Goal: Task Accomplishment & Management: Complete application form

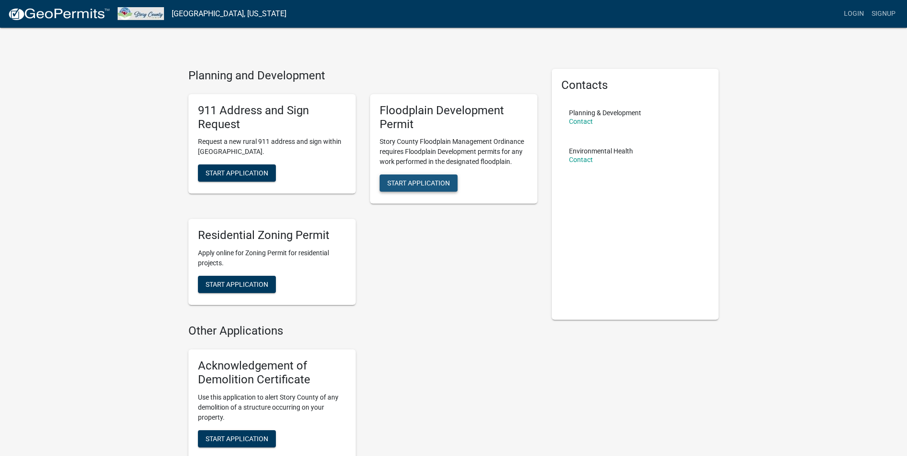
click at [444, 189] on button "Start Application" at bounding box center [418, 182] width 78 height 17
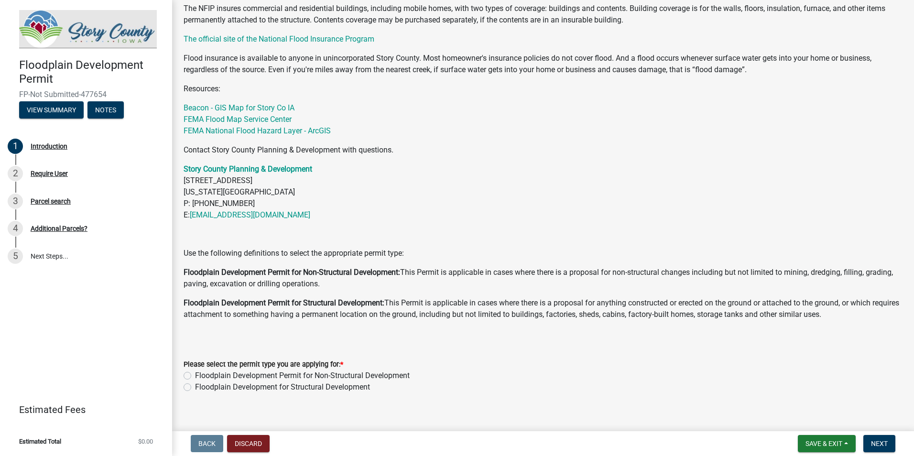
scroll to position [310, 0]
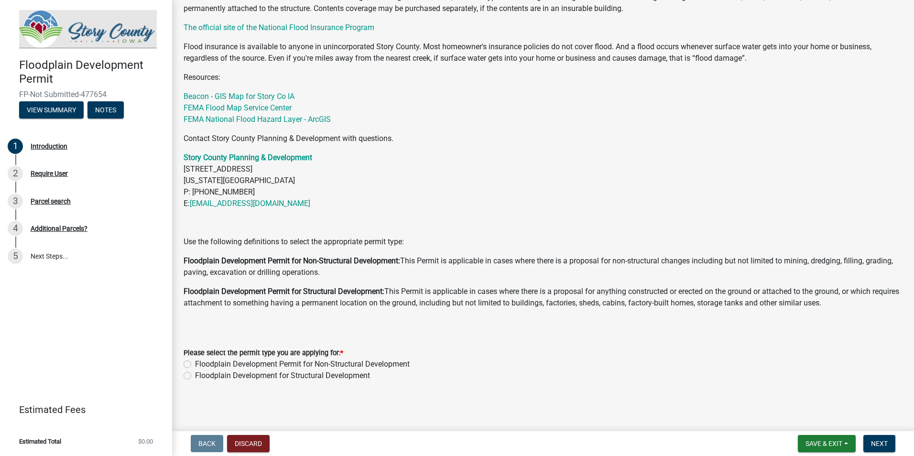
click at [330, 376] on label "Floodplain Development for Structural Development" at bounding box center [282, 375] width 175 height 11
click at [201, 376] on input "Floodplain Development for Structural Development" at bounding box center [198, 373] width 6 height 6
radio input "true"
drag, startPoint x: 827, startPoint y: 447, endPoint x: 814, endPoint y: 443, distance: 13.6
click at [827, 447] on span "Save & Exit" at bounding box center [823, 444] width 37 height 8
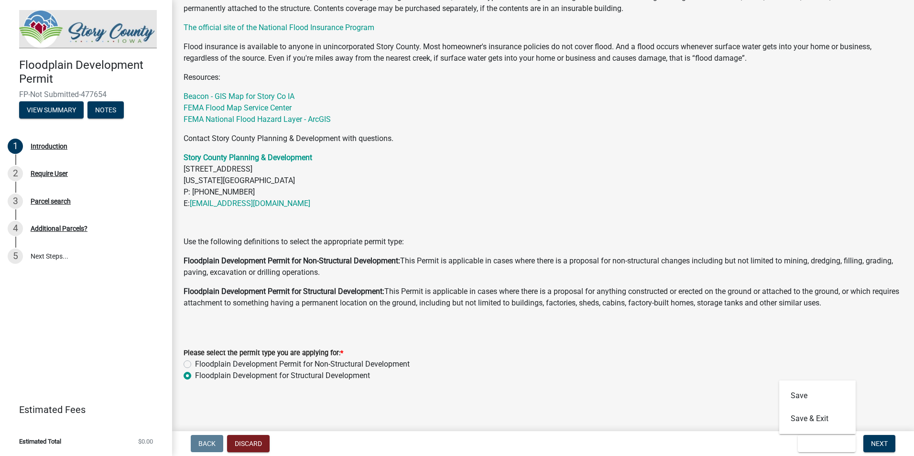
click at [641, 328] on wm-data-entity-input "Story County Floodplain Development Permit Application Story County's Floodplai…" at bounding box center [543, 53] width 719 height 565
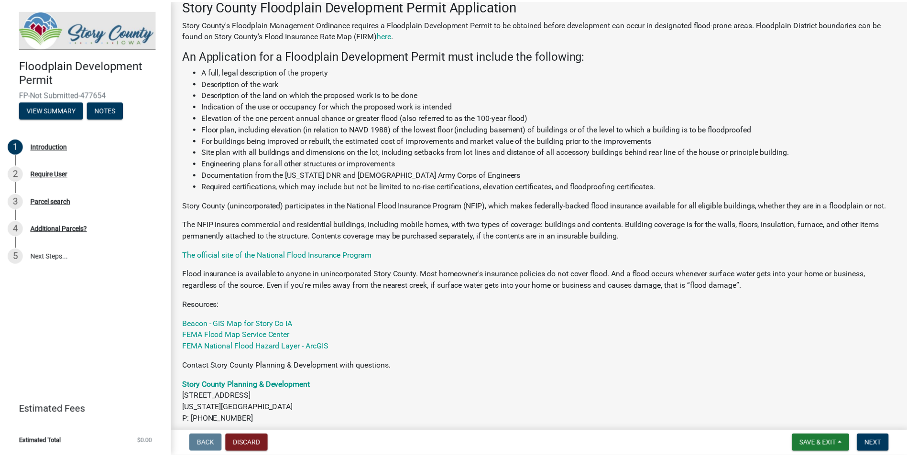
scroll to position [0, 0]
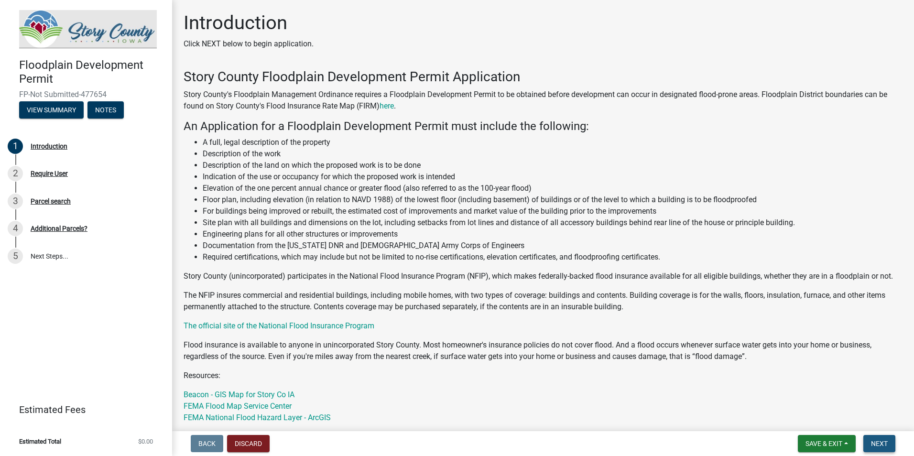
click at [892, 443] on button "Next" at bounding box center [879, 443] width 32 height 17
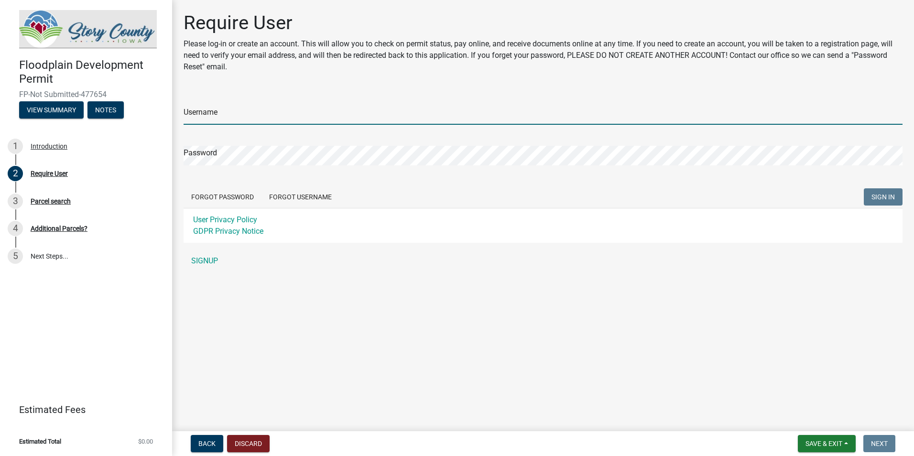
click at [248, 115] on input "Username" at bounding box center [543, 115] width 719 height 20
click at [294, 110] on input "Username" at bounding box center [543, 115] width 719 height 20
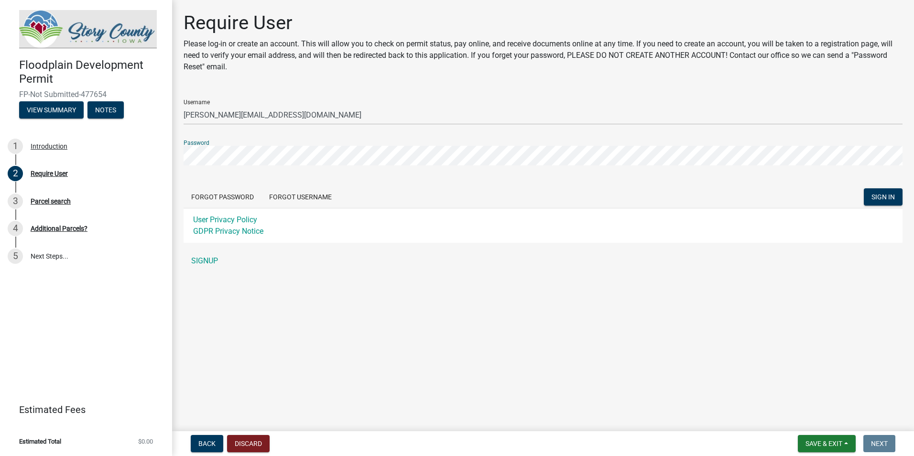
click at [864, 188] on button "SIGN IN" at bounding box center [883, 196] width 39 height 17
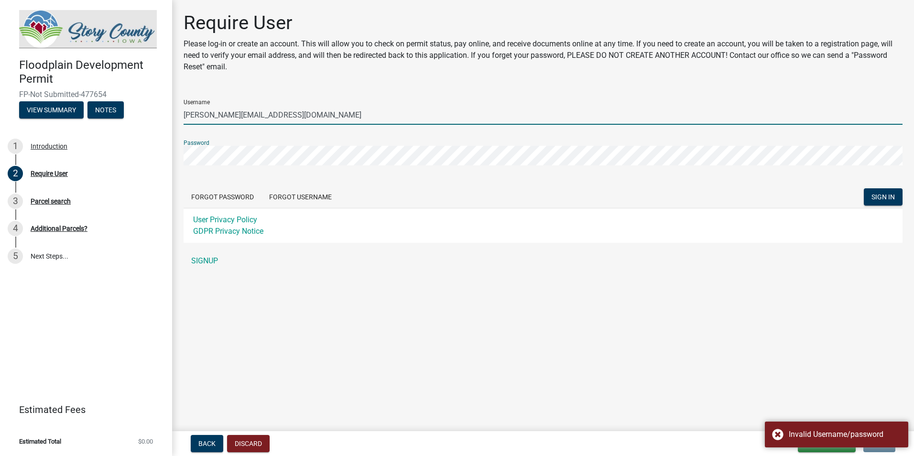
click at [211, 116] on input "rachelh@manatts.com" at bounding box center [543, 115] width 719 height 20
type input "rachelk@manatts.com"
click at [864, 188] on button "SIGN IN" at bounding box center [883, 196] width 39 height 17
click at [212, 200] on button "Forgot Password" at bounding box center [223, 196] width 78 height 17
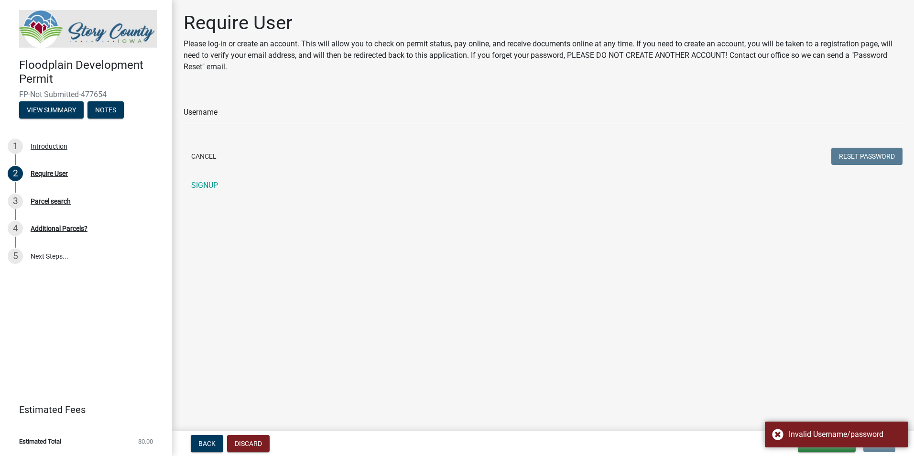
click at [219, 104] on div "Username" at bounding box center [543, 108] width 719 height 33
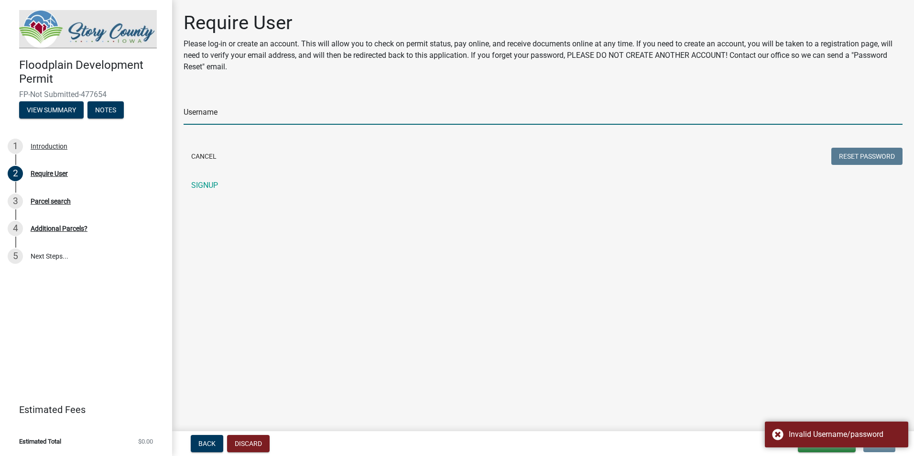
click at [217, 112] on input "Username" at bounding box center [543, 115] width 719 height 20
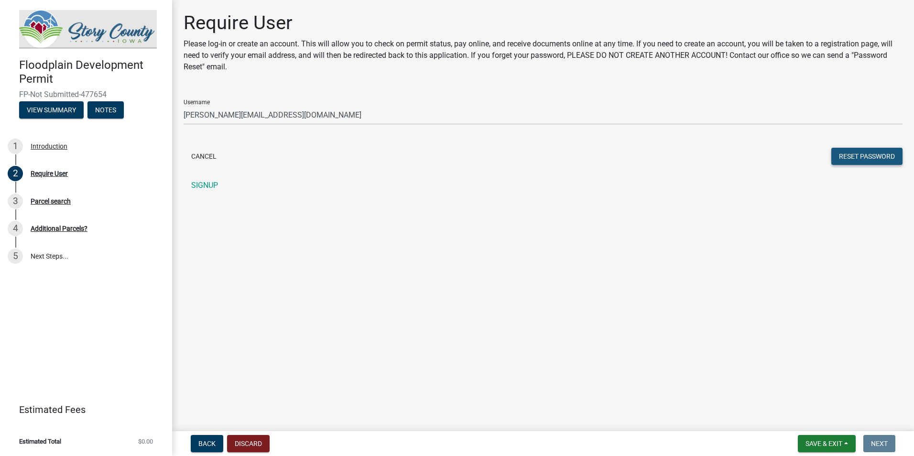
click at [860, 156] on button "Reset Password" at bounding box center [866, 156] width 71 height 17
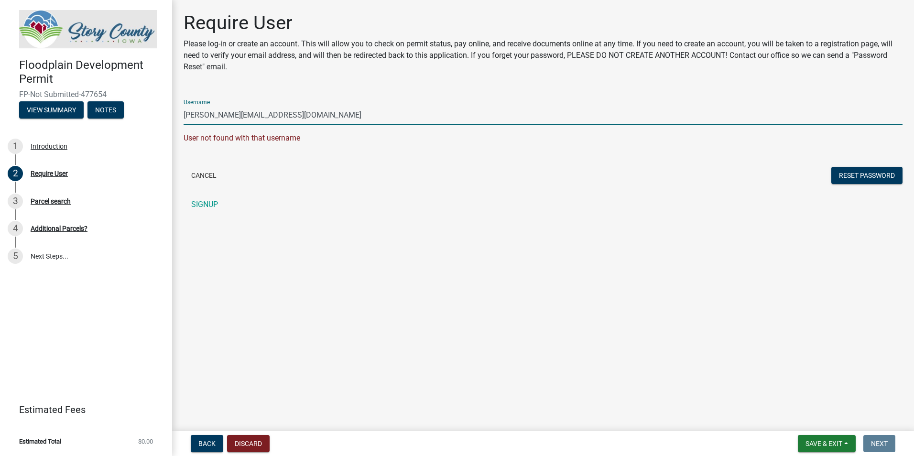
click at [207, 116] on input "rachelk@manatts.com" at bounding box center [543, 115] width 719 height 20
type input "rachelh@manatts.com"
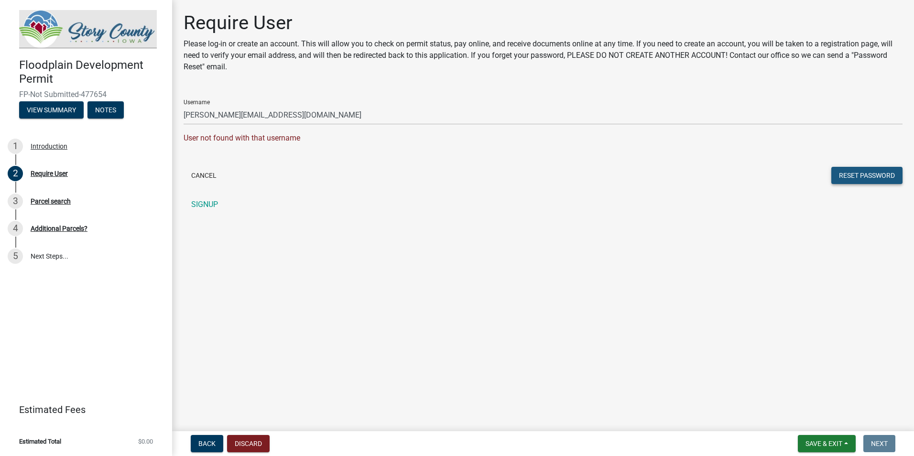
click at [867, 179] on button "Reset Password" at bounding box center [866, 175] width 71 height 17
click at [206, 168] on button "Cancel" at bounding box center [204, 175] width 41 height 17
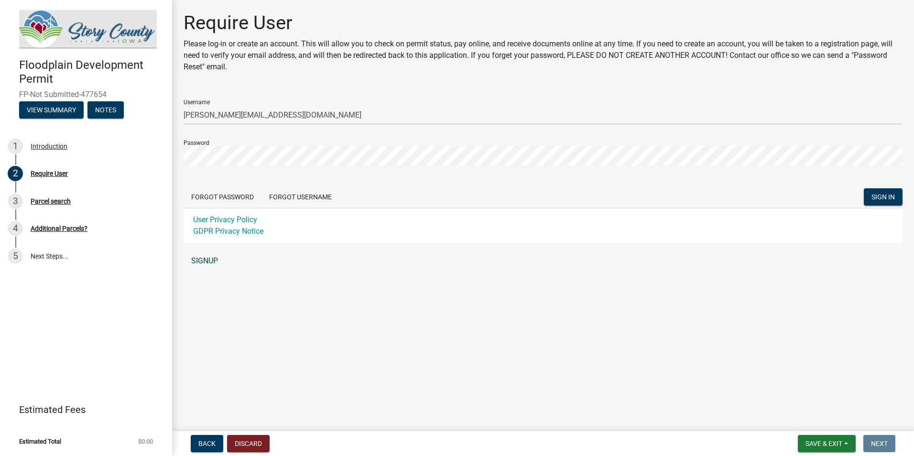
click at [198, 256] on link "SIGNUP" at bounding box center [543, 260] width 719 height 19
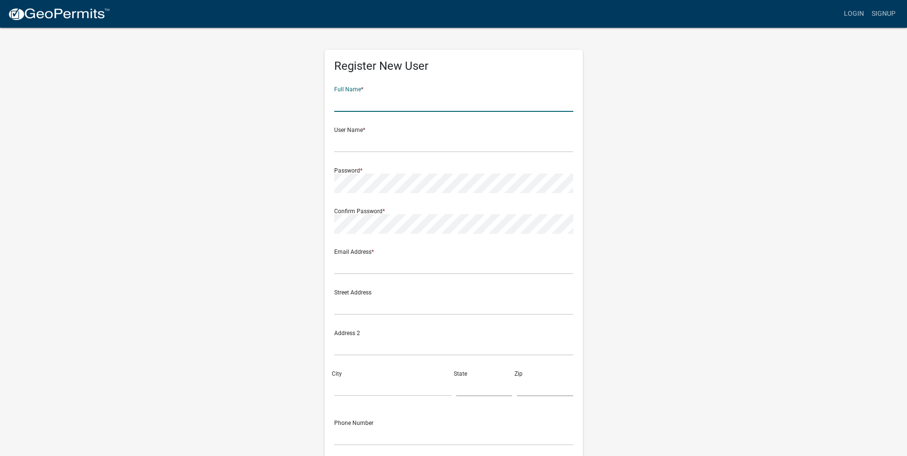
click at [337, 105] on input "text" at bounding box center [453, 102] width 239 height 20
type input "Rachel Kesterson"
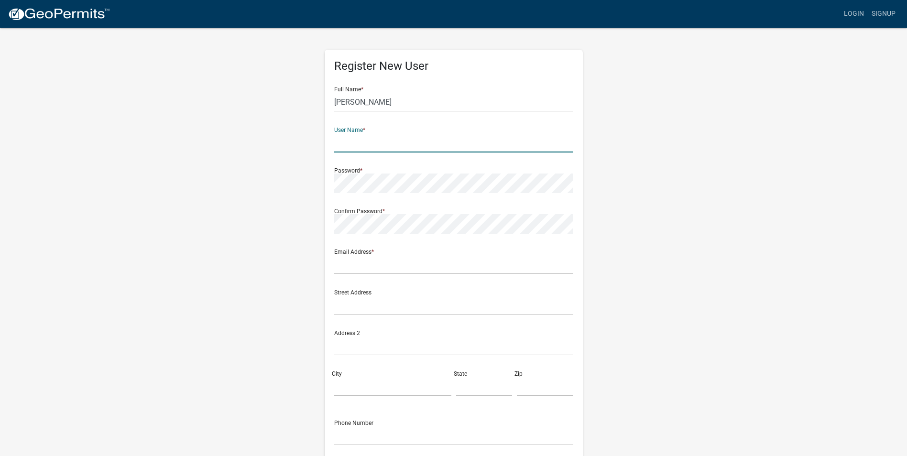
click at [375, 146] on input "text" at bounding box center [453, 143] width 239 height 20
type input "rachelk"
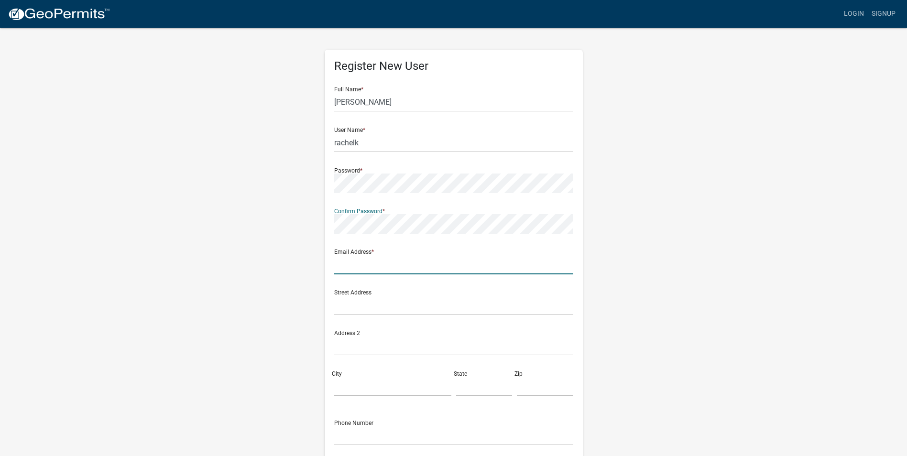
click at [419, 259] on input "text" at bounding box center [453, 265] width 239 height 20
type input "rachelk@manatts.com"
click at [414, 305] on input "text" at bounding box center [453, 305] width 239 height 20
type input "1775 Old 6 Rd"
type input "Brooklyn"
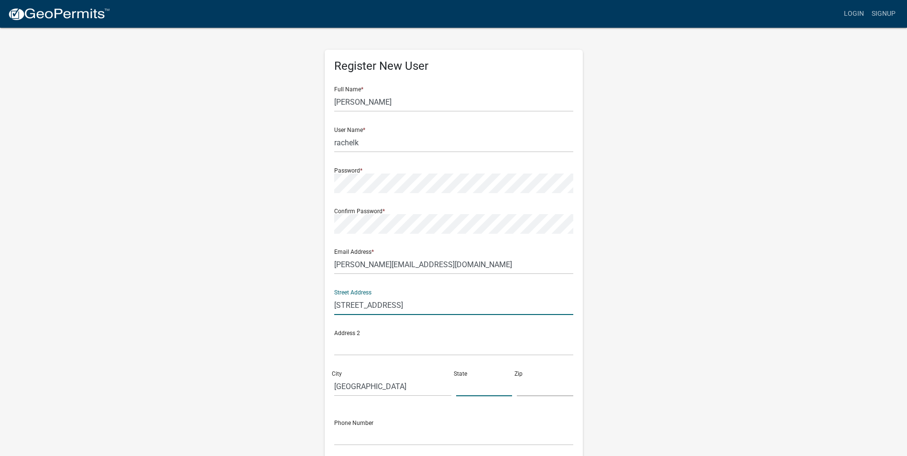
type input "IA"
type input "52211"
type input "6419909105"
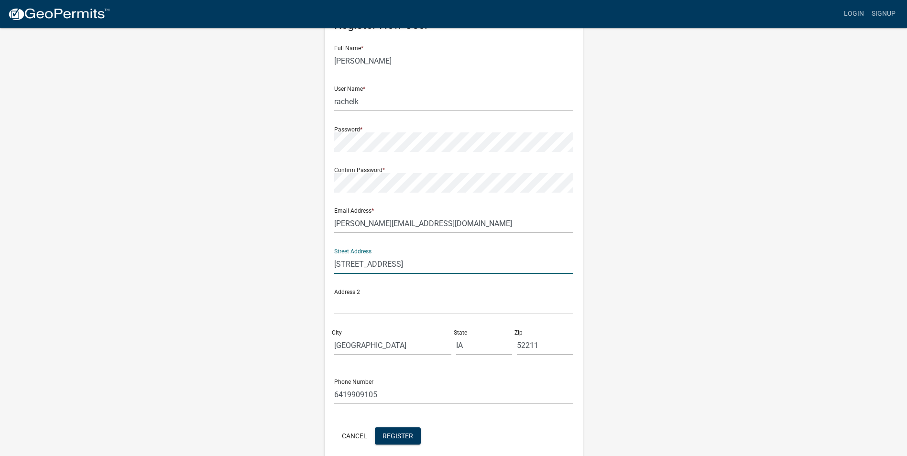
scroll to position [82, 0]
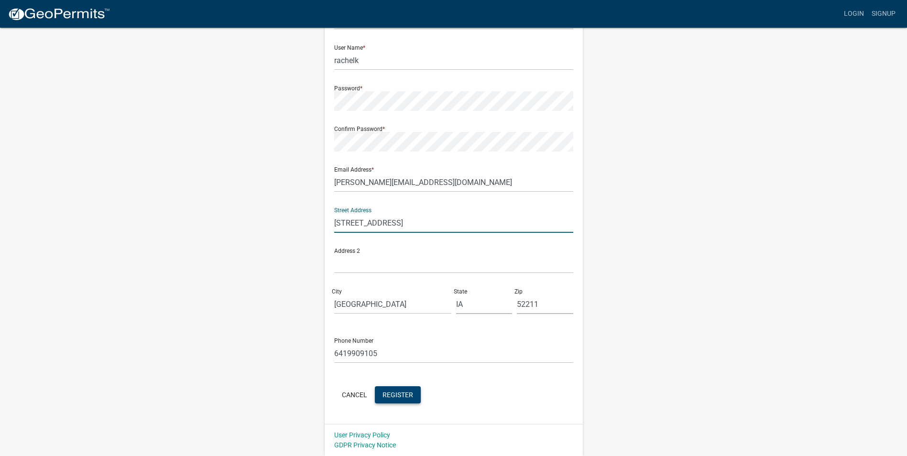
click at [406, 401] on button "Register" at bounding box center [398, 394] width 46 height 17
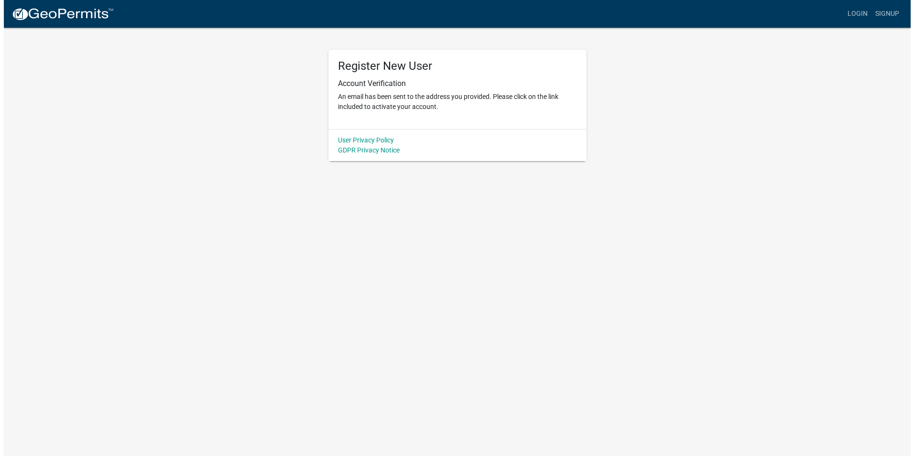
scroll to position [0, 0]
click at [864, 13] on link "Login" at bounding box center [861, 14] width 28 height 18
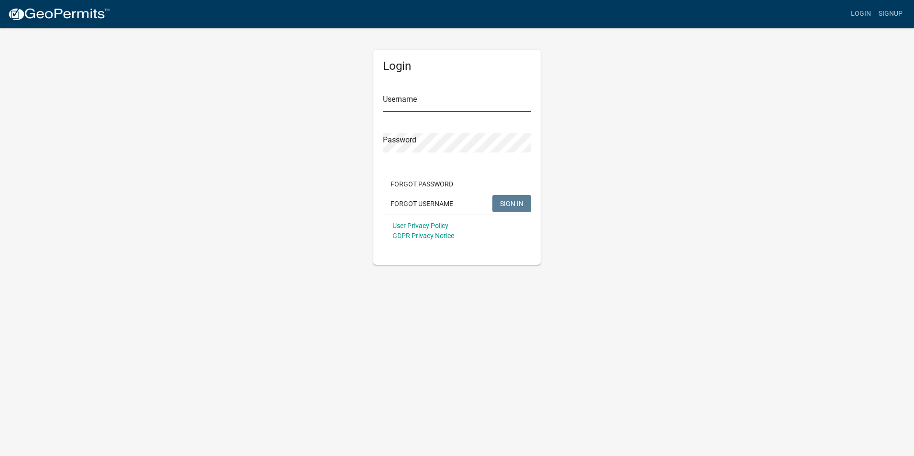
click at [425, 111] on input "Username" at bounding box center [457, 102] width 148 height 20
type input "rachelk"
click at [492, 195] on button "SIGN IN" at bounding box center [511, 203] width 39 height 17
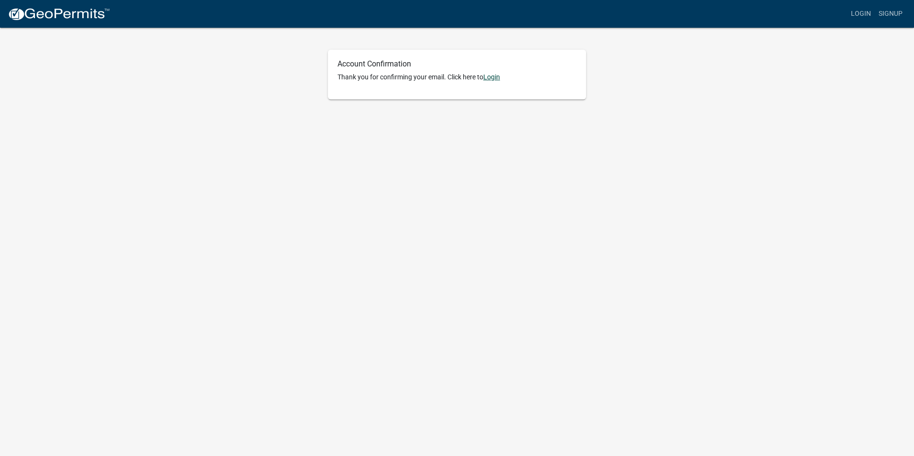
click at [488, 74] on link "Login" at bounding box center [491, 77] width 17 height 8
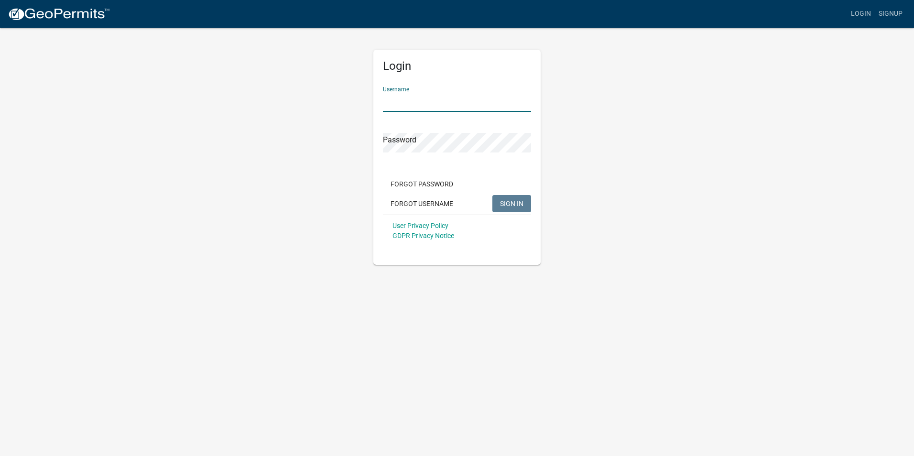
click at [415, 102] on input "Username" at bounding box center [457, 102] width 148 height 20
type input "rachelk"
click at [492, 195] on button "SIGN IN" at bounding box center [511, 203] width 39 height 17
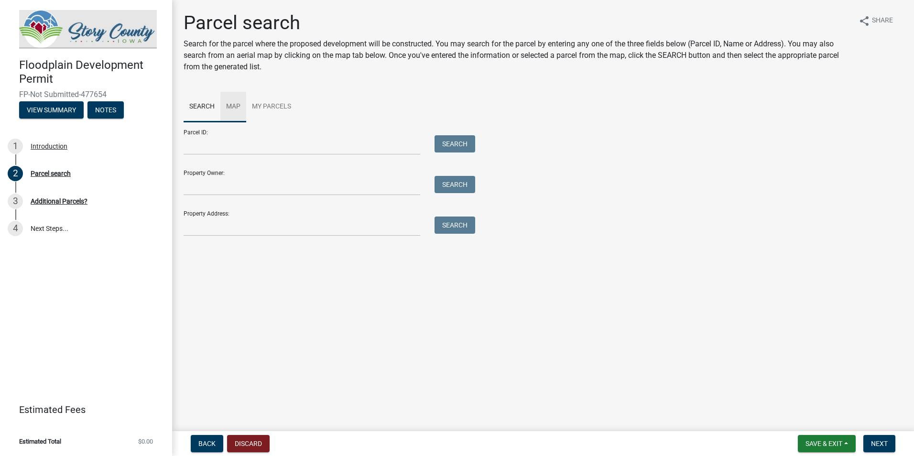
click at [239, 108] on link "Map" at bounding box center [233, 107] width 26 height 31
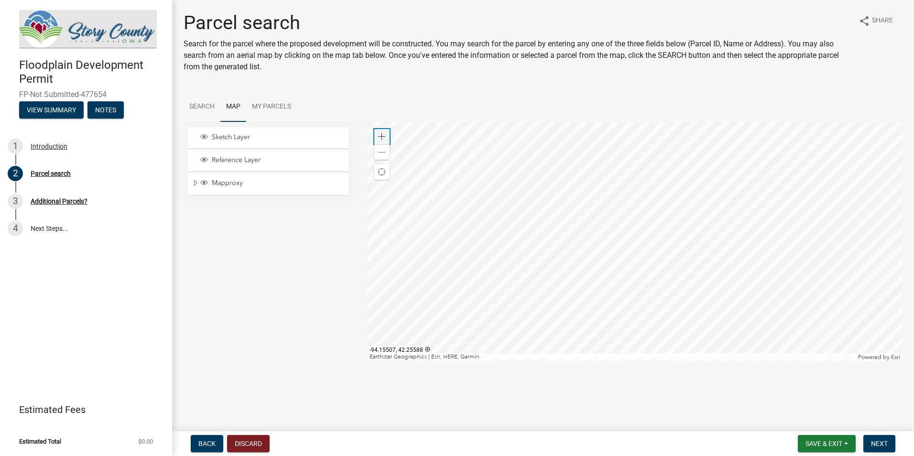
click at [379, 134] on span at bounding box center [382, 137] width 8 height 8
click at [647, 172] on div at bounding box center [635, 241] width 536 height 239
click at [564, 213] on div at bounding box center [635, 241] width 536 height 239
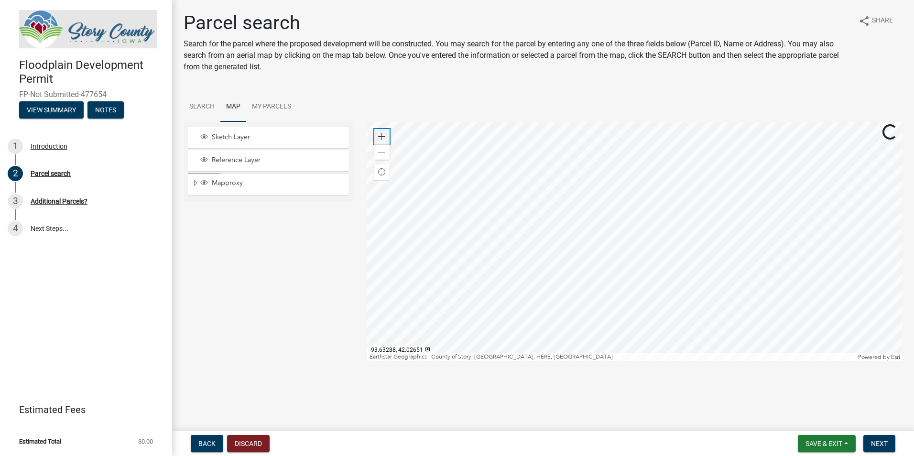
click at [379, 132] on div "Zoom in" at bounding box center [381, 136] width 15 height 15
click at [709, 336] on div at bounding box center [635, 241] width 536 height 239
click at [550, 230] on div at bounding box center [635, 241] width 536 height 239
click at [378, 136] on span at bounding box center [382, 137] width 8 height 8
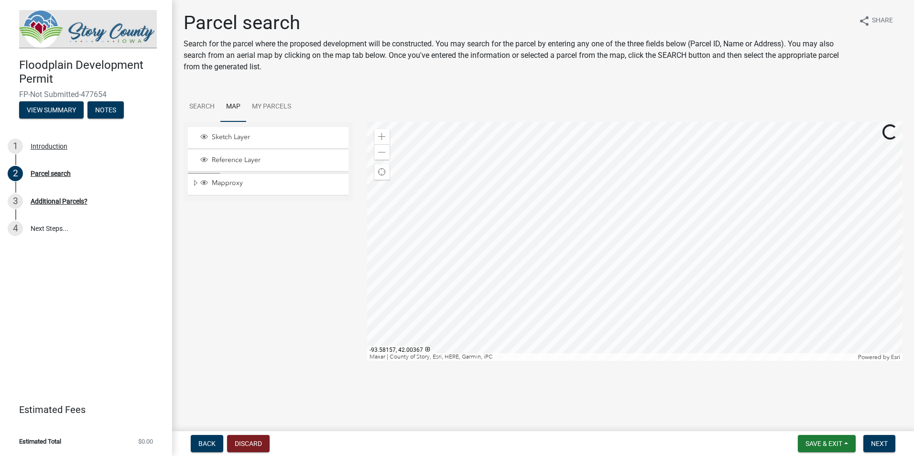
click at [702, 265] on div at bounding box center [635, 241] width 536 height 239
click at [551, 229] on div at bounding box center [635, 241] width 536 height 239
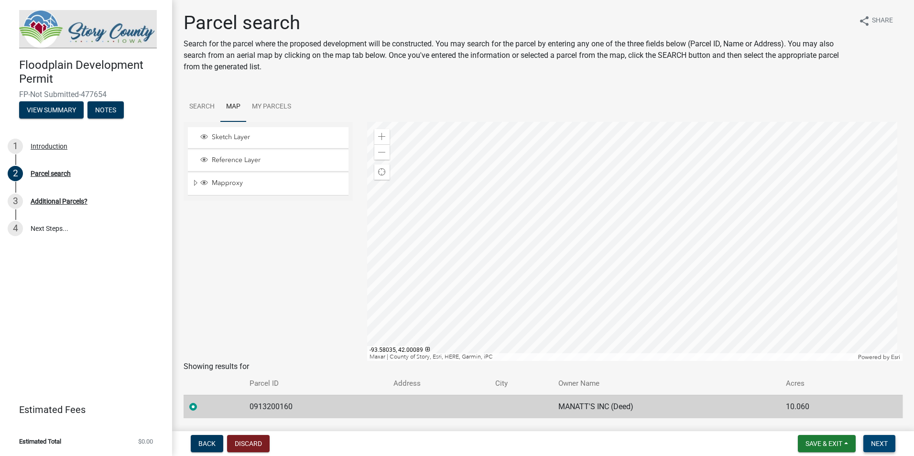
click at [873, 445] on span "Next" at bounding box center [879, 444] width 17 height 8
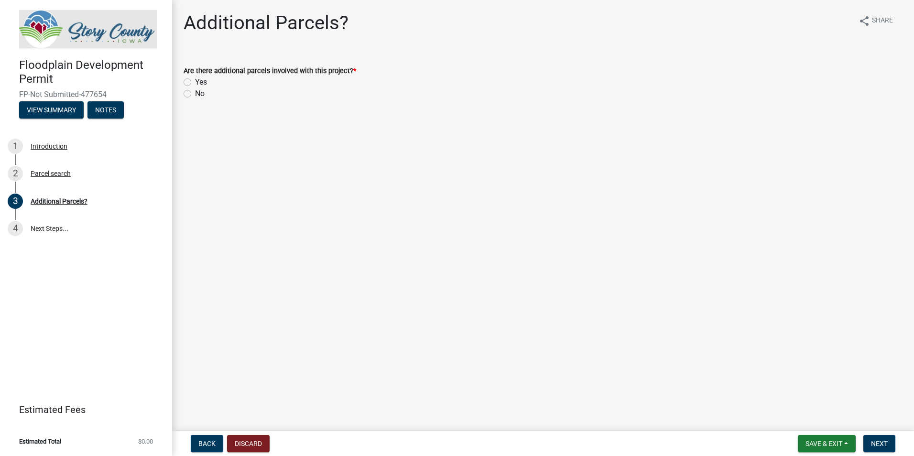
click at [201, 84] on label "Yes" at bounding box center [201, 81] width 12 height 11
click at [201, 83] on input "Yes" at bounding box center [198, 79] width 6 height 6
radio input "true"
click at [882, 444] on span "Next" at bounding box center [879, 444] width 17 height 8
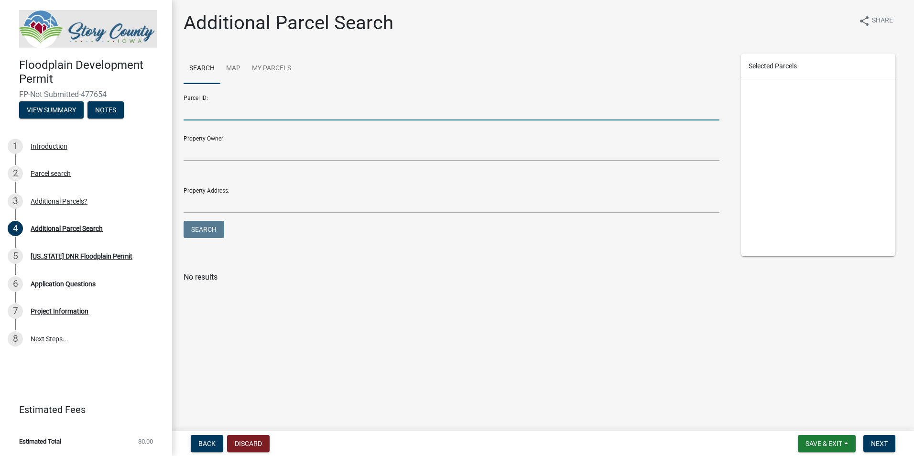
click at [274, 113] on input "Parcel ID:" at bounding box center [452, 111] width 536 height 20
click at [234, 73] on link "Map" at bounding box center [233, 69] width 26 height 31
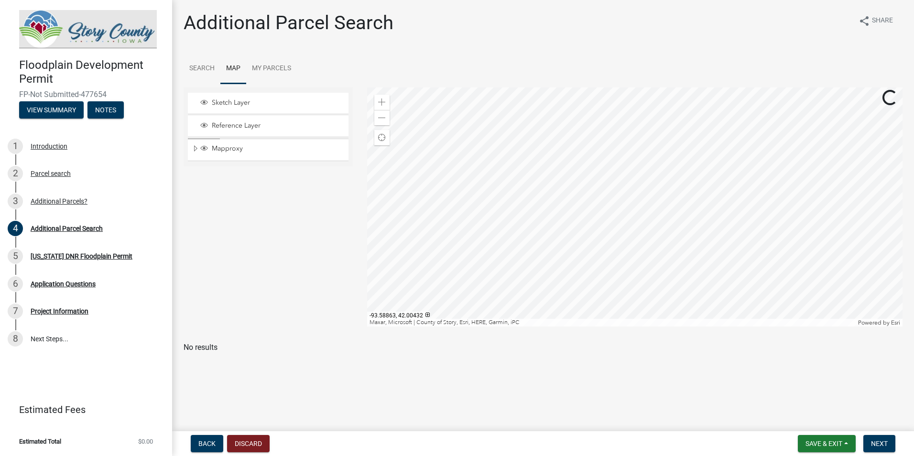
click at [648, 280] on div at bounding box center [635, 206] width 536 height 239
click at [889, 447] on button "Next" at bounding box center [879, 443] width 32 height 17
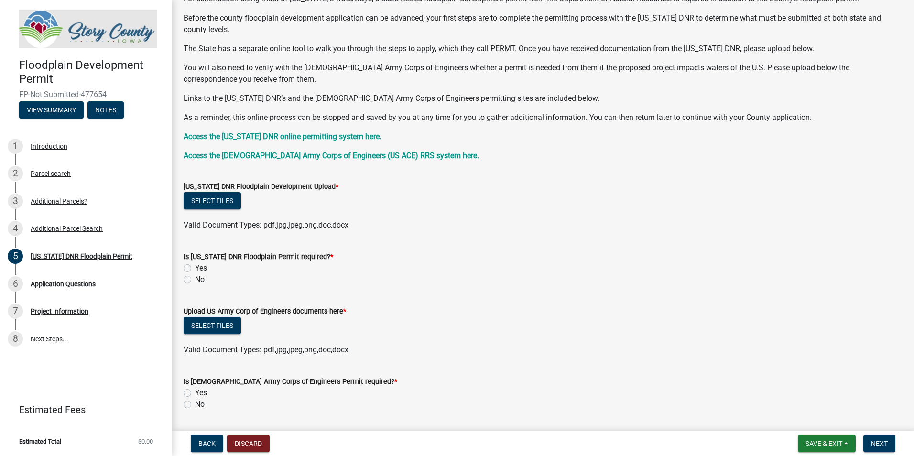
scroll to position [96, 0]
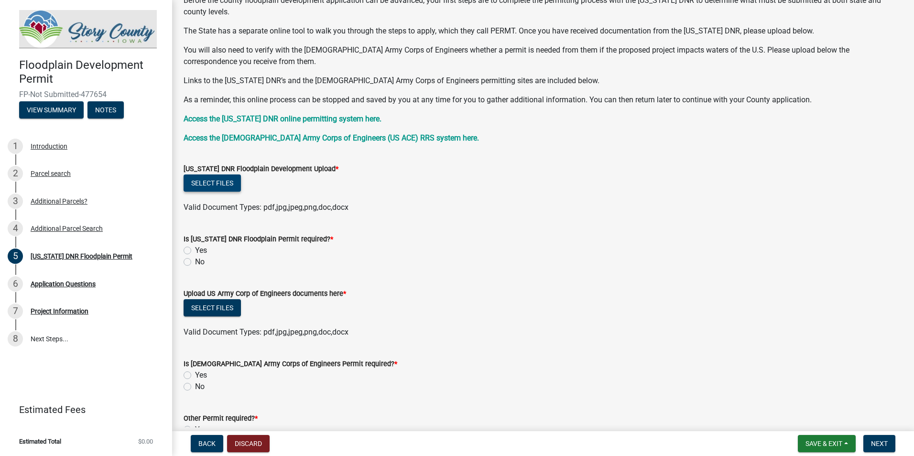
click at [209, 181] on button "Select files" at bounding box center [212, 182] width 57 height 17
click at [195, 263] on label "No" at bounding box center [200, 261] width 10 height 11
click at [195, 262] on input "No" at bounding box center [198, 259] width 6 height 6
radio input "true"
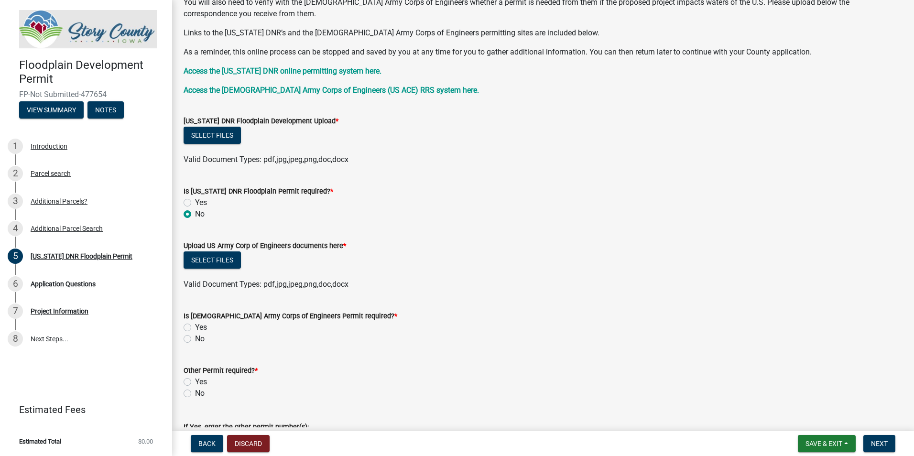
click at [195, 338] on label "No" at bounding box center [200, 338] width 10 height 11
click at [195, 338] on input "No" at bounding box center [198, 336] width 6 height 6
radio input "true"
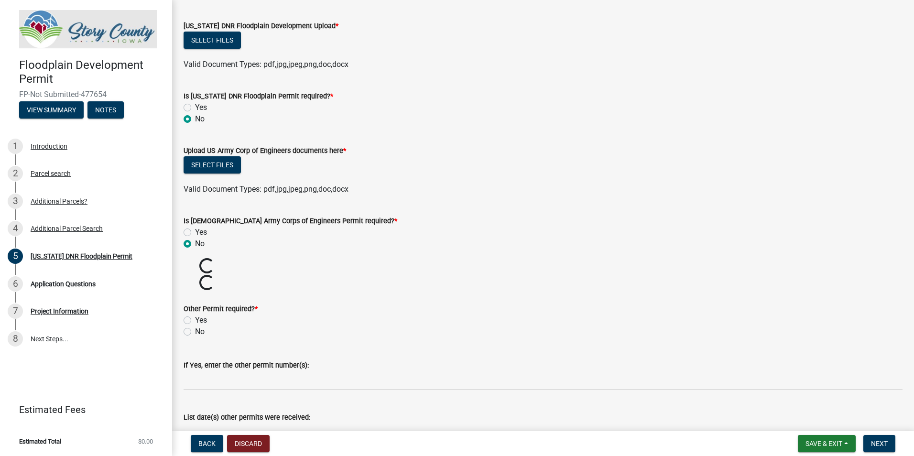
scroll to position [239, 0]
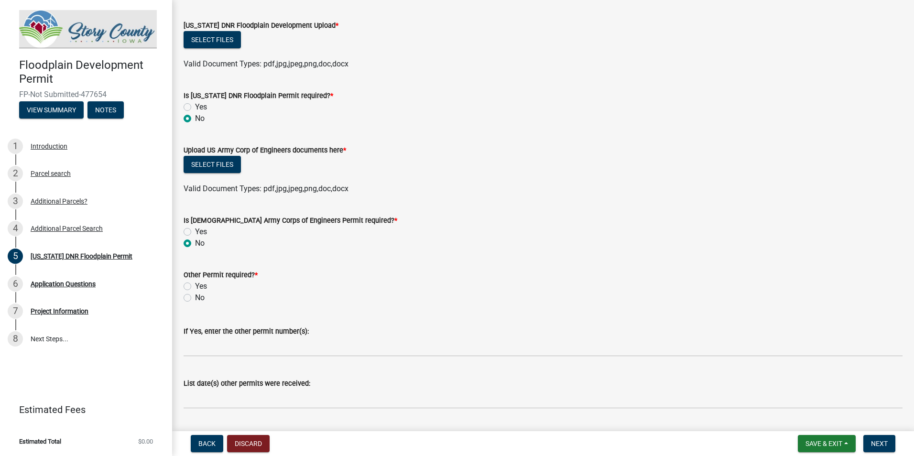
click at [191, 333] on label "If Yes, enter the other permit number(s):" at bounding box center [246, 331] width 125 height 7
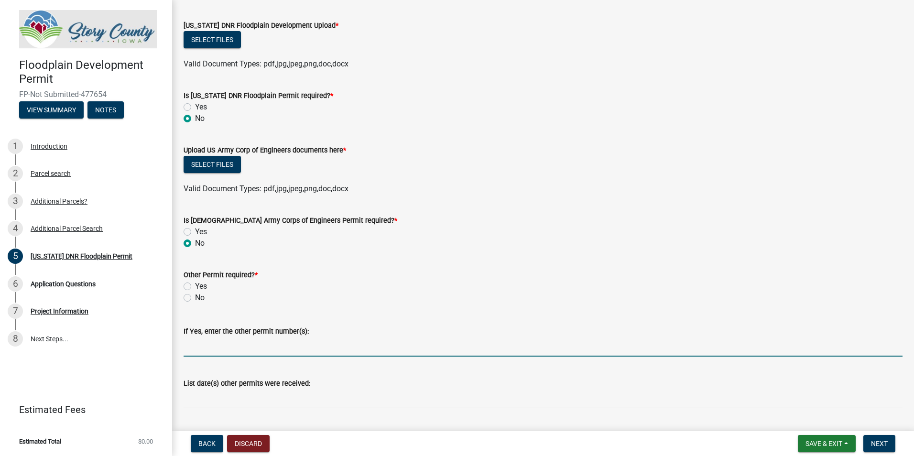
click at [191, 337] on input "If Yes, enter the other permit number(s):" at bounding box center [543, 347] width 719 height 20
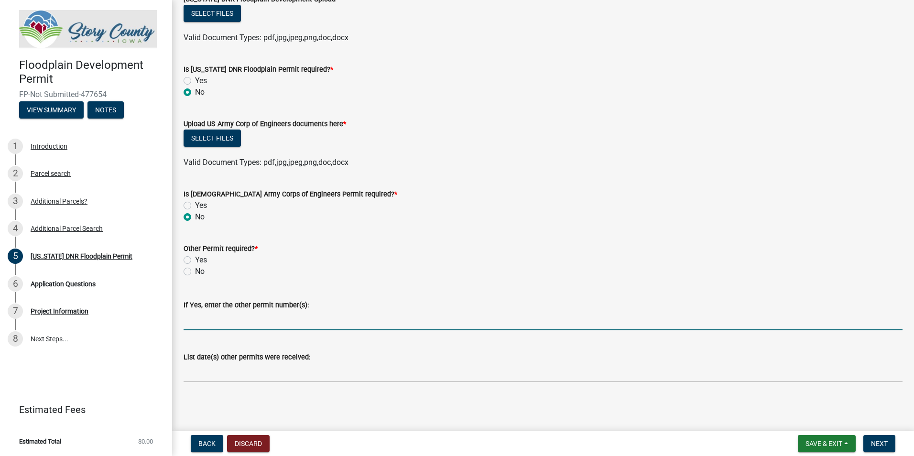
click at [195, 272] on label "No" at bounding box center [200, 271] width 10 height 11
click at [195, 272] on input "No" at bounding box center [198, 269] width 6 height 6
radio input "true"
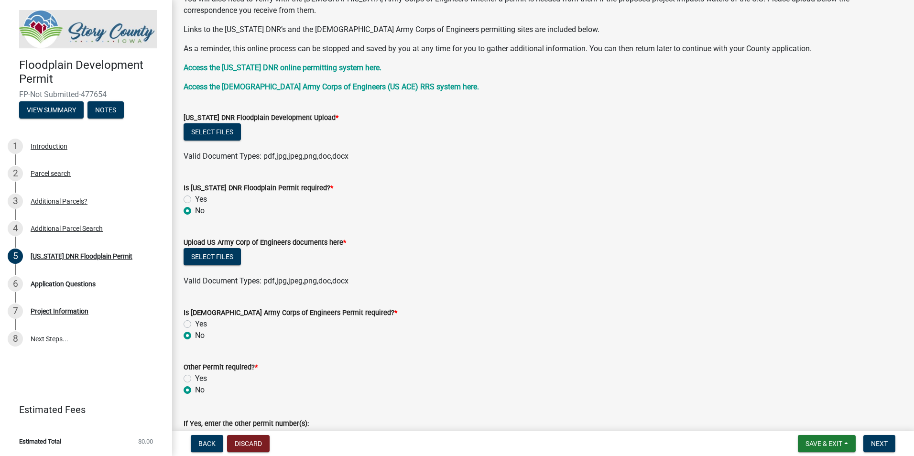
scroll to position [122, 0]
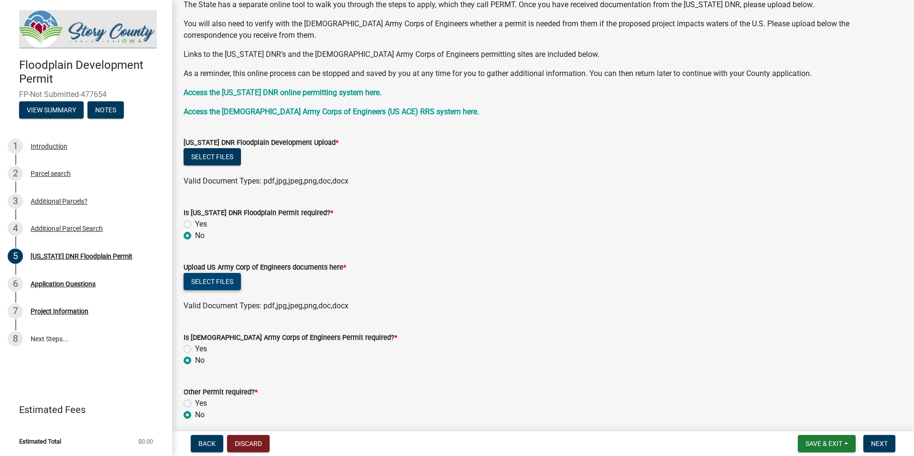
click at [206, 282] on button "Select files" at bounding box center [212, 281] width 57 height 17
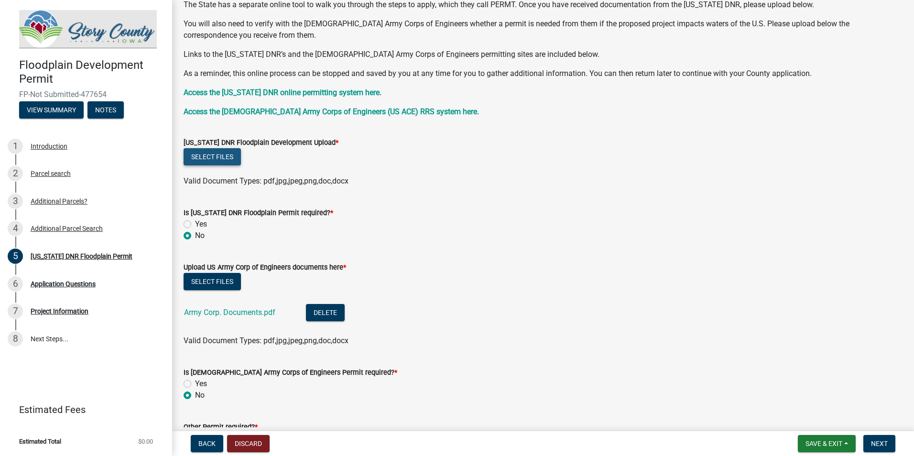
click at [232, 163] on button "Select files" at bounding box center [212, 156] width 57 height 17
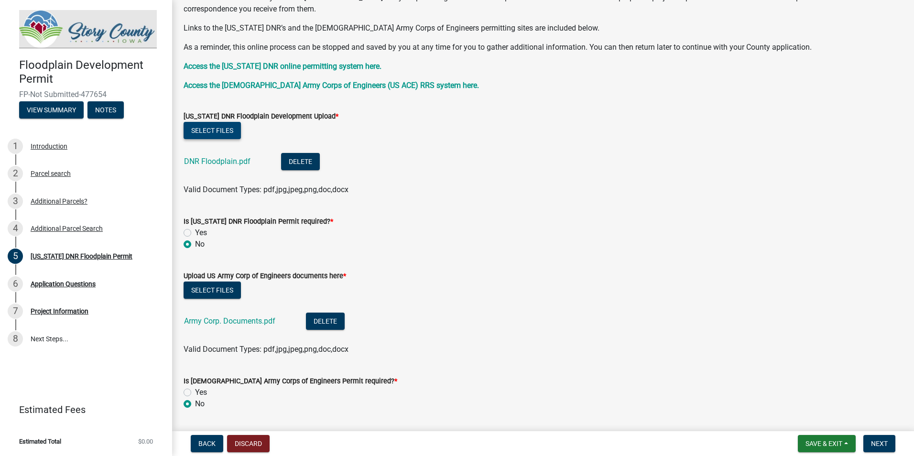
scroll to position [335, 0]
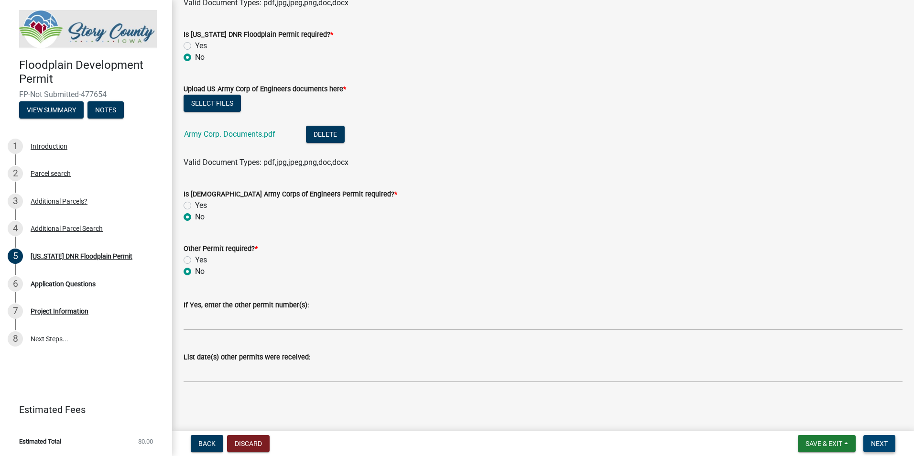
click at [887, 448] on button "Next" at bounding box center [879, 443] width 32 height 17
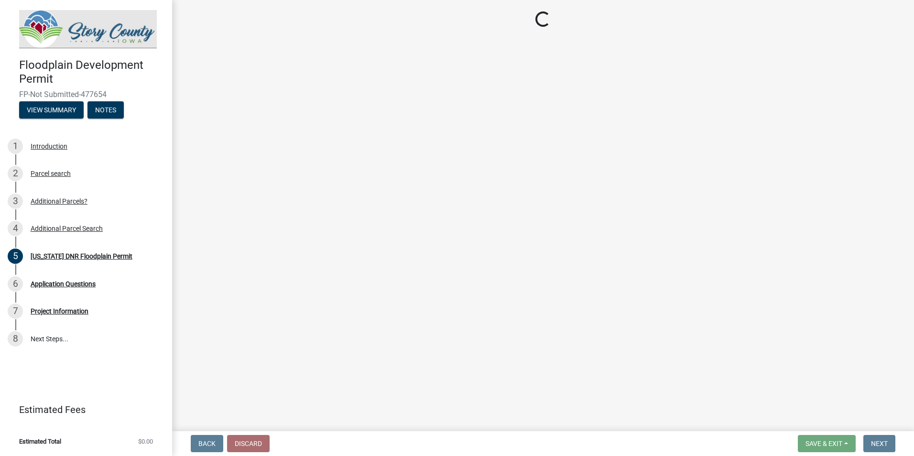
click at [401, 166] on main "Loading..." at bounding box center [543, 213] width 742 height 427
click at [63, 226] on div "Additional Parcel Search" at bounding box center [67, 228] width 72 height 7
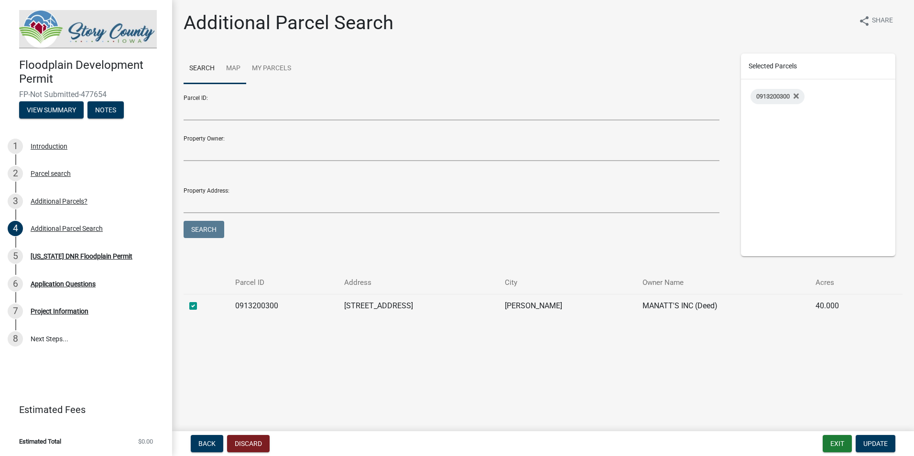
click at [224, 63] on link "Map" at bounding box center [233, 69] width 26 height 31
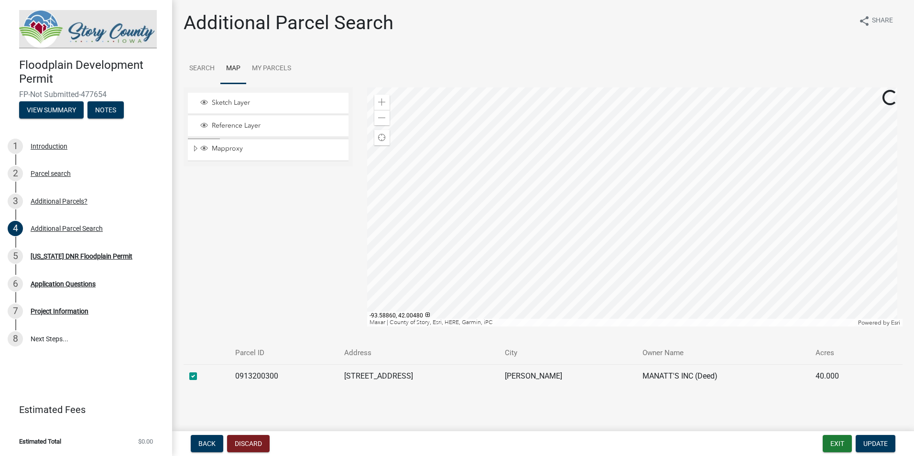
click at [627, 169] on div at bounding box center [635, 206] width 536 height 239
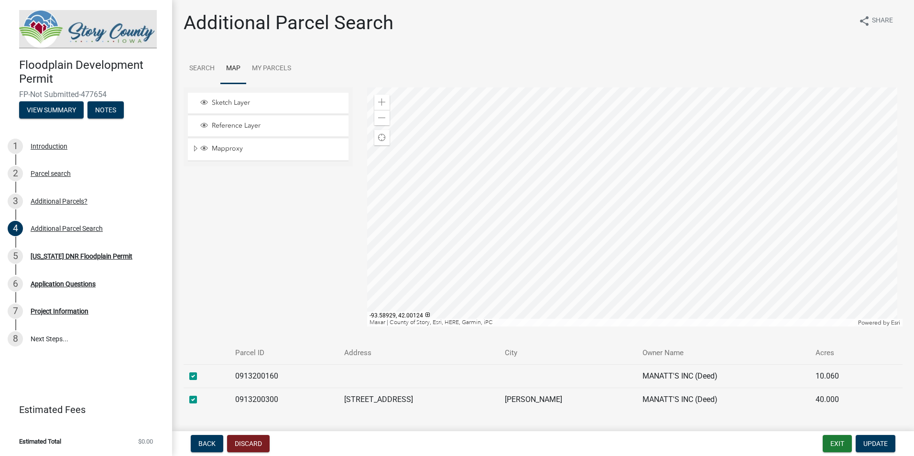
click at [627, 233] on div at bounding box center [635, 206] width 536 height 239
click at [641, 226] on div at bounding box center [635, 206] width 536 height 239
checkbox input "true"
click at [884, 443] on span "Update" at bounding box center [875, 444] width 24 height 8
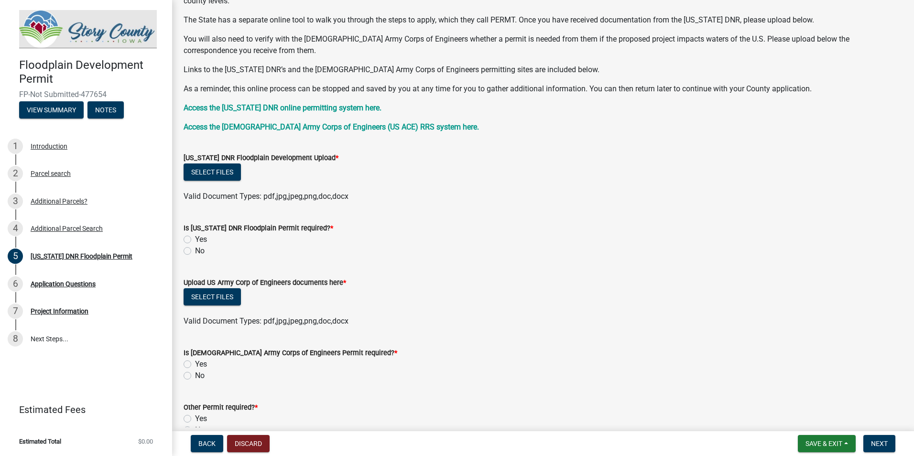
scroll to position [143, 0]
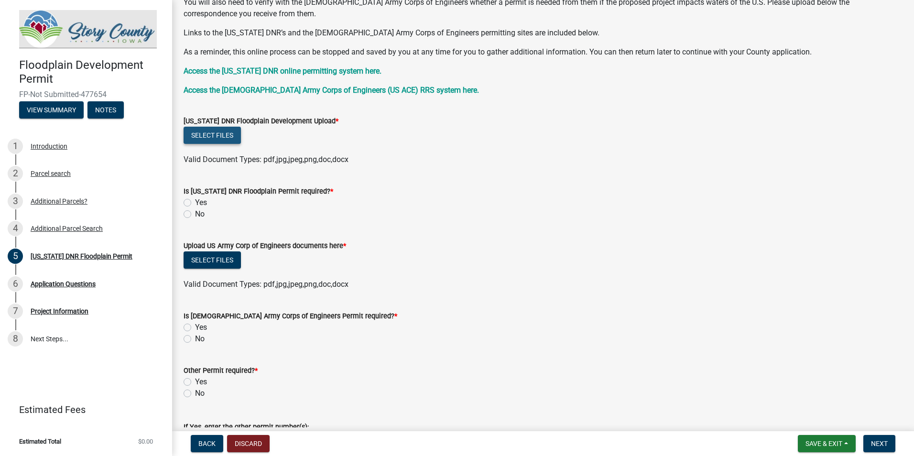
click at [231, 137] on button "Select files" at bounding box center [212, 135] width 57 height 17
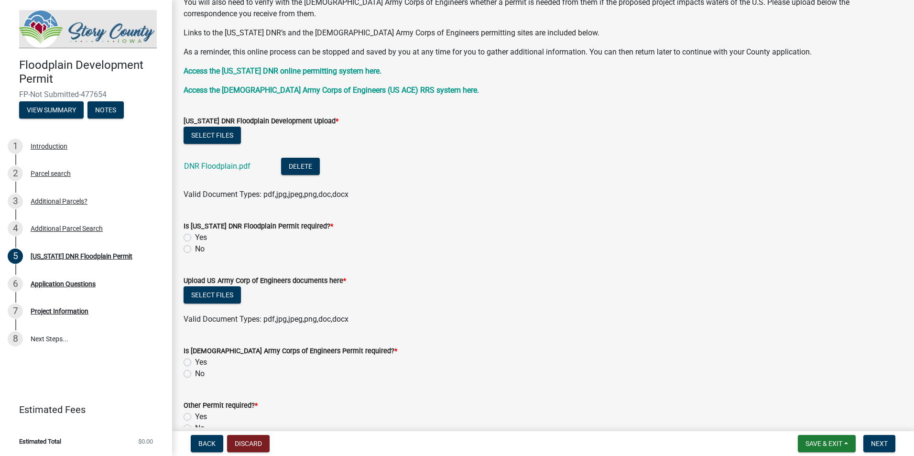
click at [195, 234] on label "Yes" at bounding box center [201, 237] width 12 height 11
click at [195, 234] on input "Yes" at bounding box center [198, 235] width 6 height 6
radio input "true"
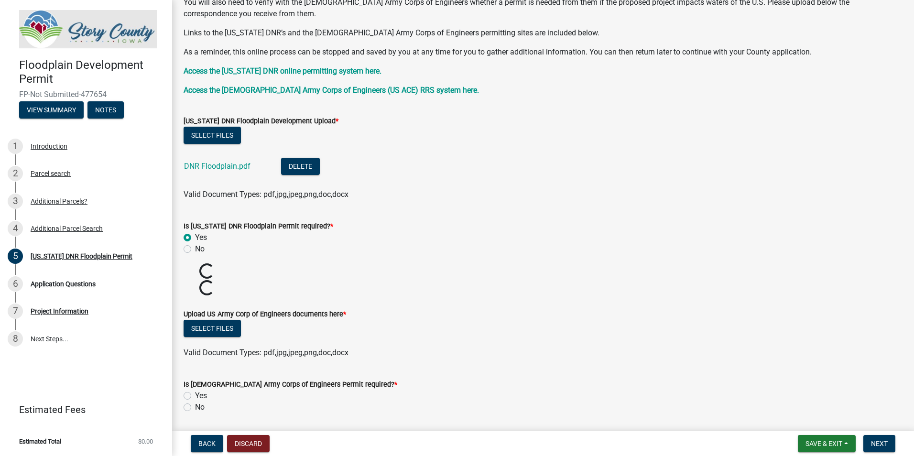
click at [198, 248] on label "No" at bounding box center [200, 248] width 10 height 11
click at [198, 248] on input "No" at bounding box center [198, 246] width 6 height 6
radio input "true"
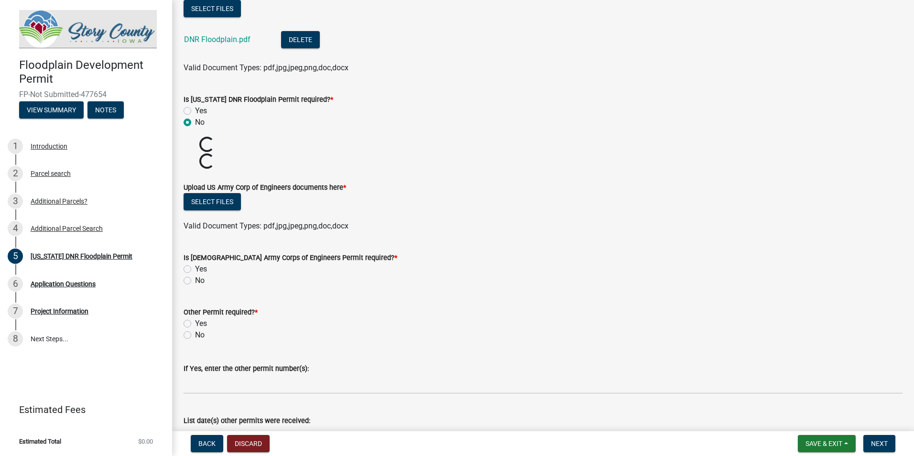
scroll to position [287, 0]
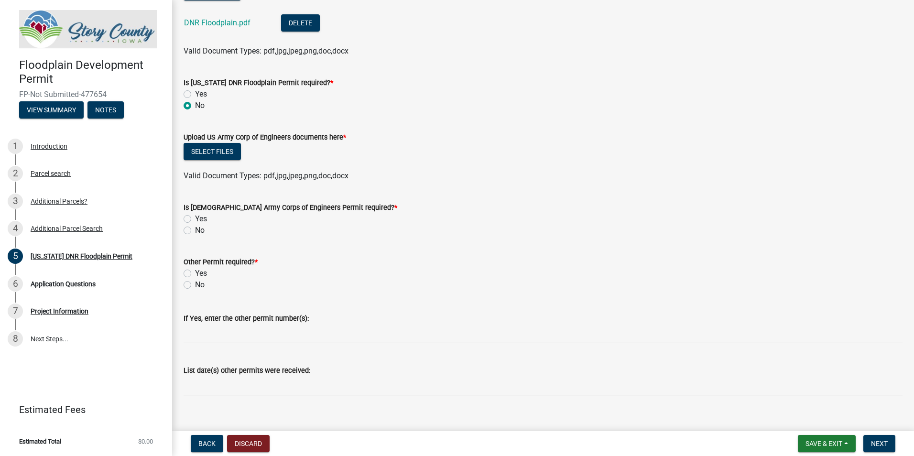
click at [210, 193] on form "Is [DEMOGRAPHIC_DATA] Army Corps of Engineers Permit required? * Yes No" at bounding box center [543, 213] width 719 height 46
click at [210, 163] on ul at bounding box center [543, 167] width 719 height 8
click at [211, 151] on button "Select files" at bounding box center [212, 151] width 57 height 17
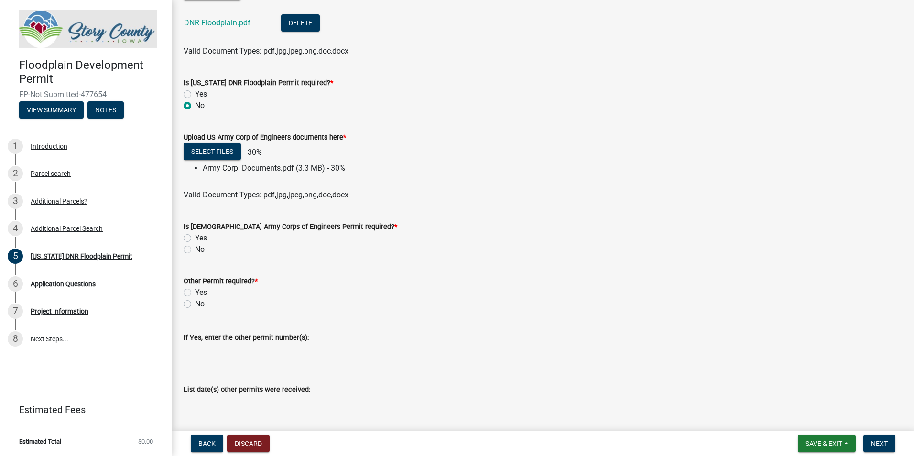
click at [200, 250] on label "No" at bounding box center [200, 249] width 10 height 11
click at [200, 250] on input "No" at bounding box center [198, 247] width 6 height 6
radio input "true"
click at [204, 305] on label "No" at bounding box center [200, 303] width 10 height 11
click at [201, 304] on input "No" at bounding box center [198, 301] width 6 height 6
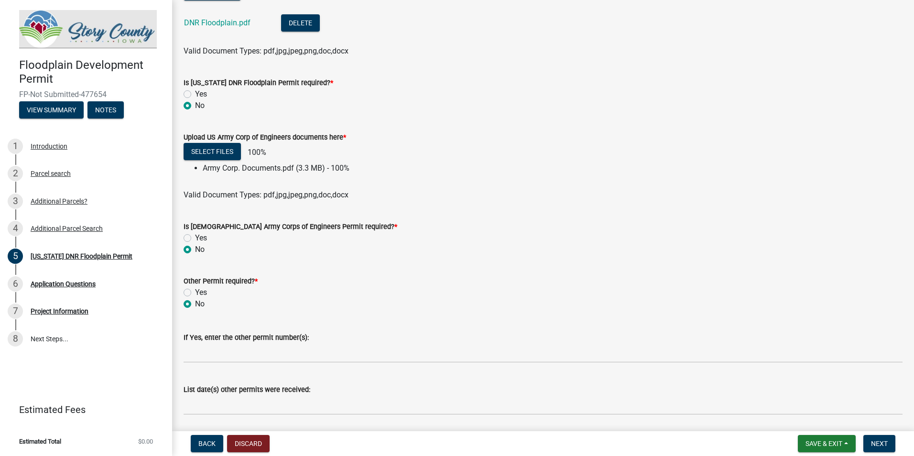
radio input "true"
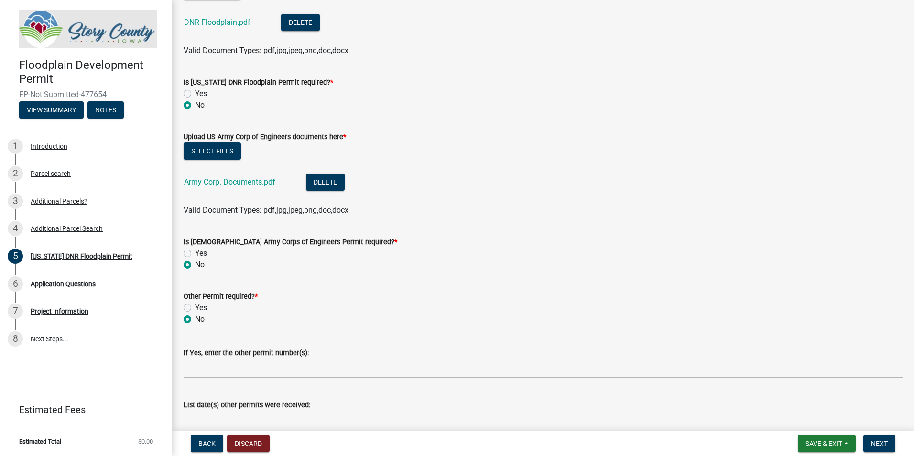
scroll to position [335, 0]
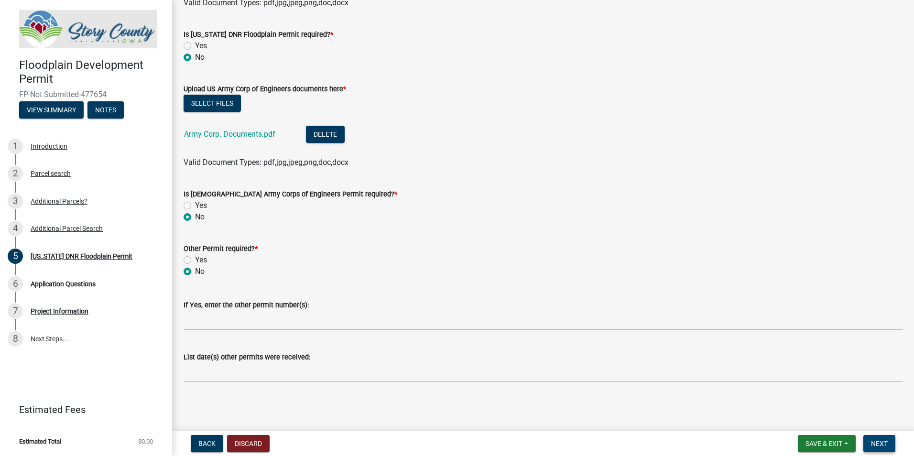
click at [866, 443] on button "Next" at bounding box center [879, 443] width 32 height 17
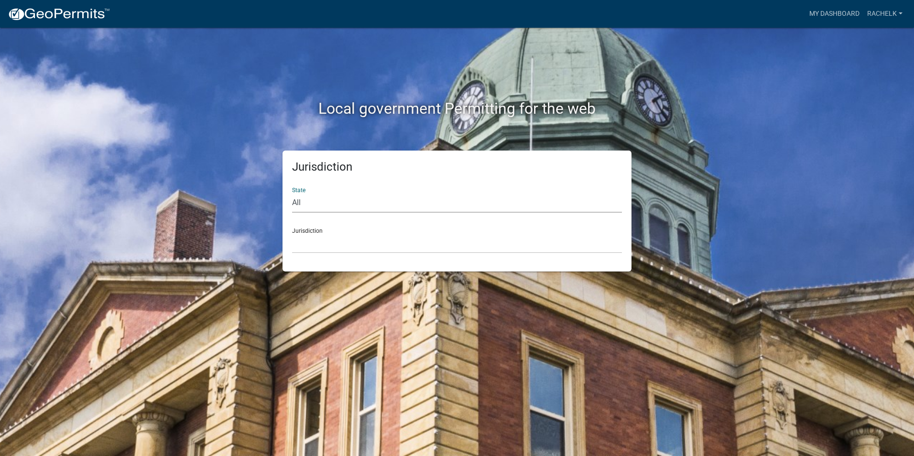
click at [350, 208] on select "All Colorado Georgia Indiana Iowa Kansas Minnesota Ohio South Carolina Wisconsin" at bounding box center [457, 203] width 330 height 20
click at [292, 193] on select "All Colorado Georgia Indiana Iowa Kansas Minnesota Ohio South Carolina Wisconsin" at bounding box center [457, 203] width 330 height 20
click at [331, 239] on select "Custer County, Colorado Carroll County, Georgia Cook County, Georgia Crawford C…" at bounding box center [457, 244] width 330 height 20
click at [341, 257] on div "Jurisdiction State All Colorado Georgia Indiana Iowa Kansas Minnesota Ohio Sout…" at bounding box center [456, 211] width 349 height 121
click at [339, 199] on select "All Colorado Georgia Indiana Iowa Kansas Minnesota Ohio South Carolina Wisconsin" at bounding box center [457, 203] width 330 height 20
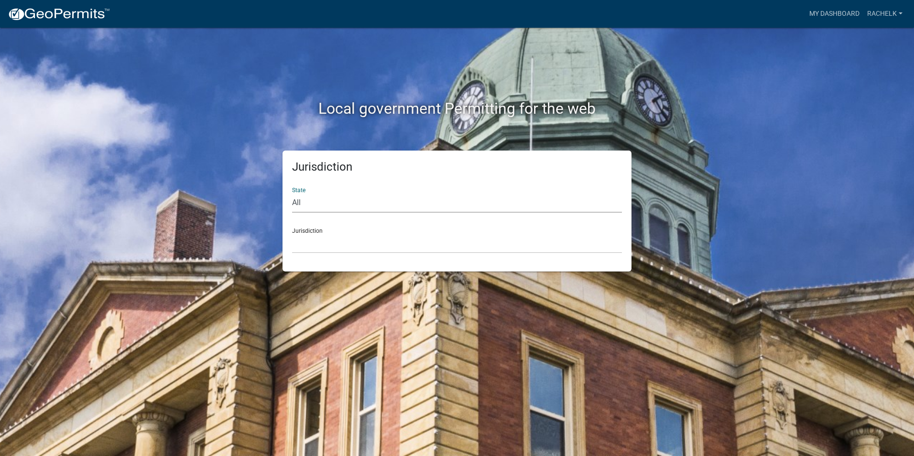
select select "Iowa"
click at [292, 193] on select "All Colorado Georgia Indiana Iowa Kansas Minnesota Ohio South Carolina Wisconsin" at bounding box center [457, 203] width 330 height 20
click at [337, 242] on select "Boone County, Iowa Butler County, Iowa Cerro Gordo County, Iowa City of Harlan,…" at bounding box center [457, 244] width 330 height 20
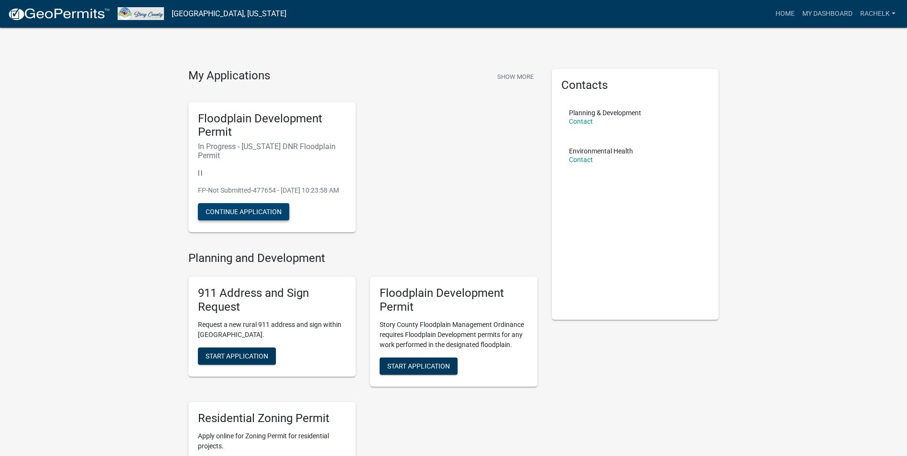
click at [261, 213] on button "Continue Application" at bounding box center [243, 211] width 91 height 17
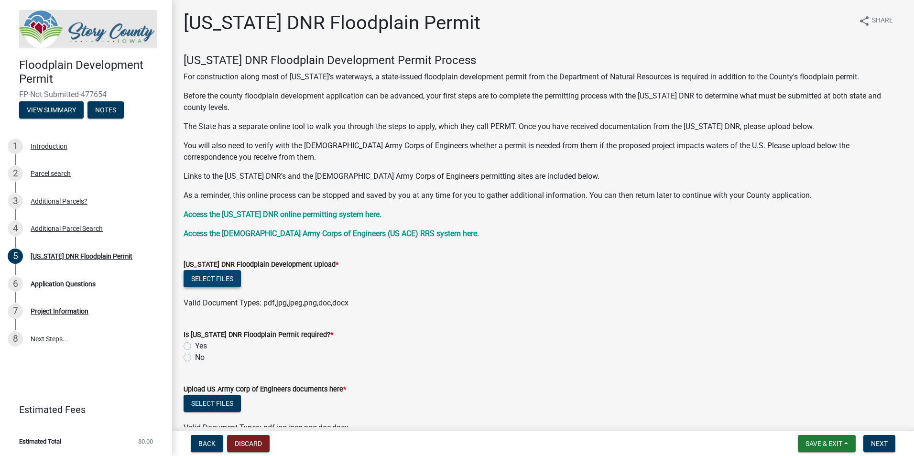
click at [225, 286] on button "Select files" at bounding box center [212, 278] width 57 height 17
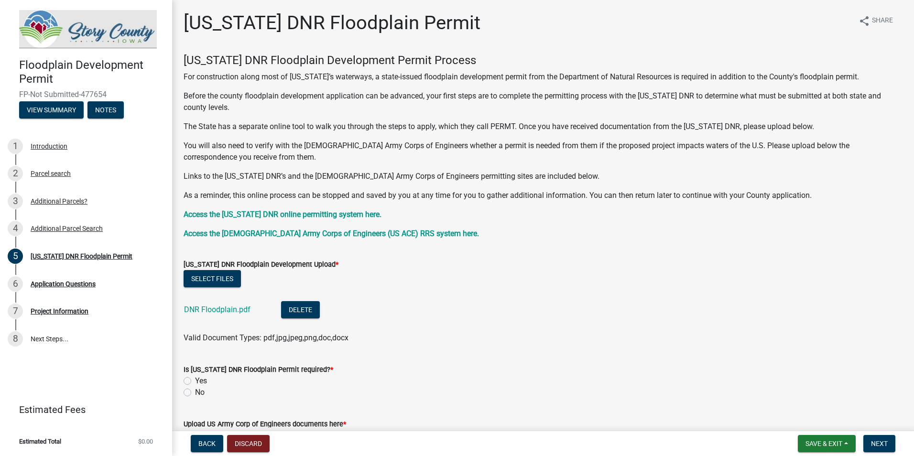
click at [197, 393] on label "No" at bounding box center [200, 392] width 10 height 11
click at [197, 393] on input "No" at bounding box center [198, 390] width 6 height 6
radio input "true"
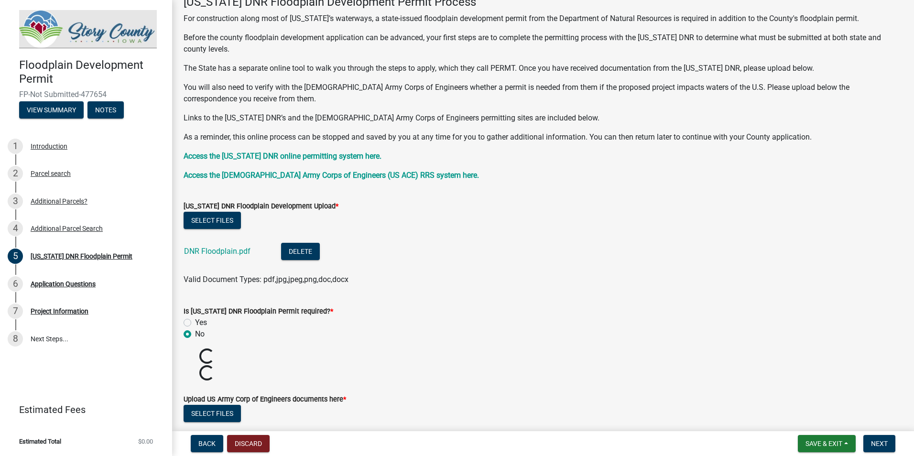
scroll to position [191, 0]
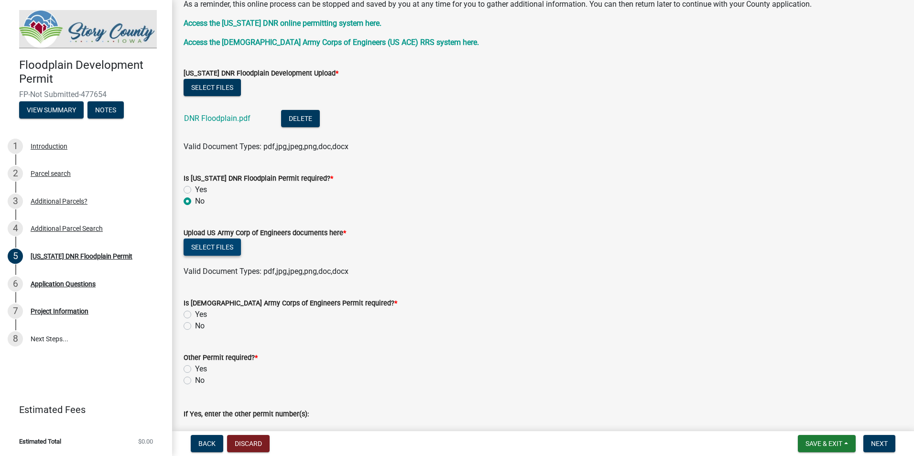
click at [209, 247] on button "Select files" at bounding box center [212, 247] width 57 height 17
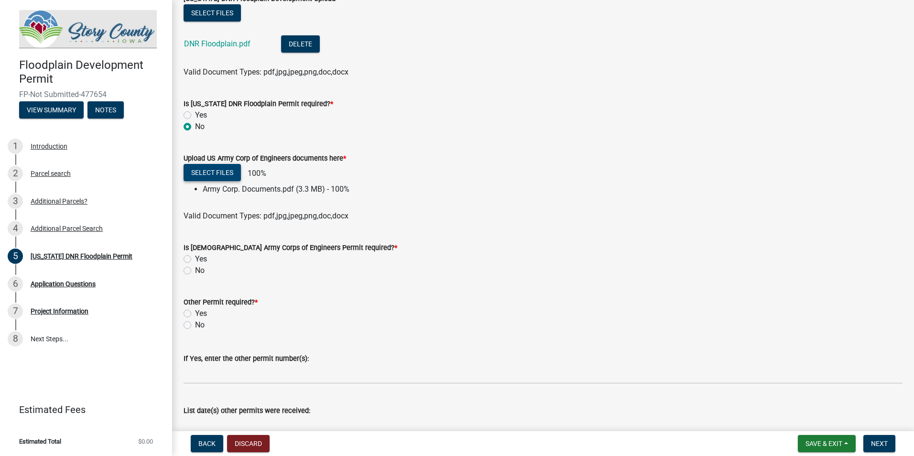
scroll to position [287, 0]
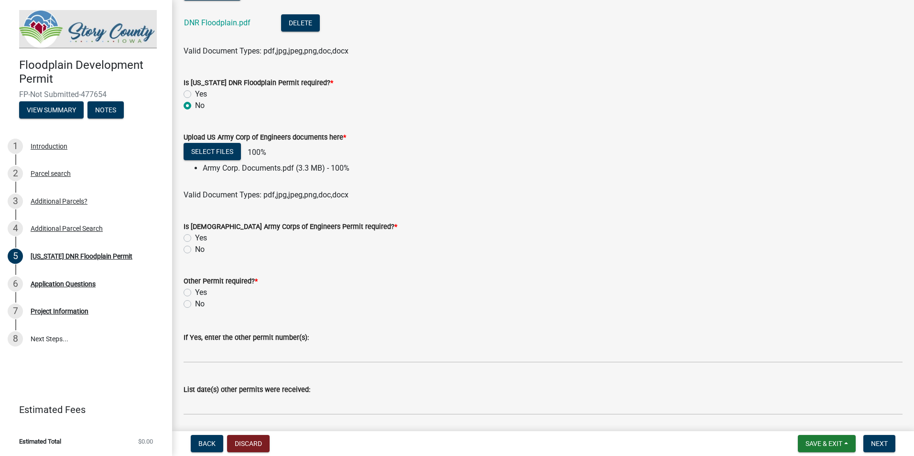
click at [199, 251] on label "No" at bounding box center [200, 249] width 10 height 11
click at [199, 250] on input "No" at bounding box center [198, 247] width 6 height 6
radio input "true"
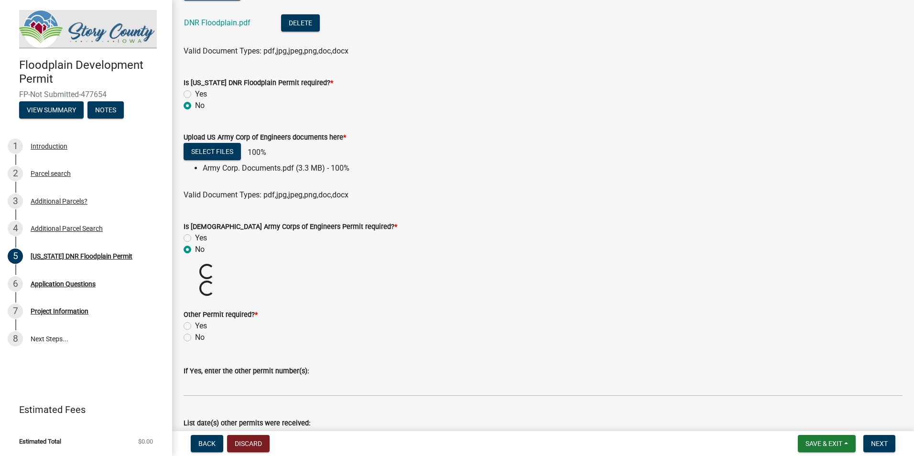
click at [198, 336] on label "No" at bounding box center [200, 337] width 10 height 11
click at [198, 336] on input "No" at bounding box center [198, 335] width 6 height 6
radio input "true"
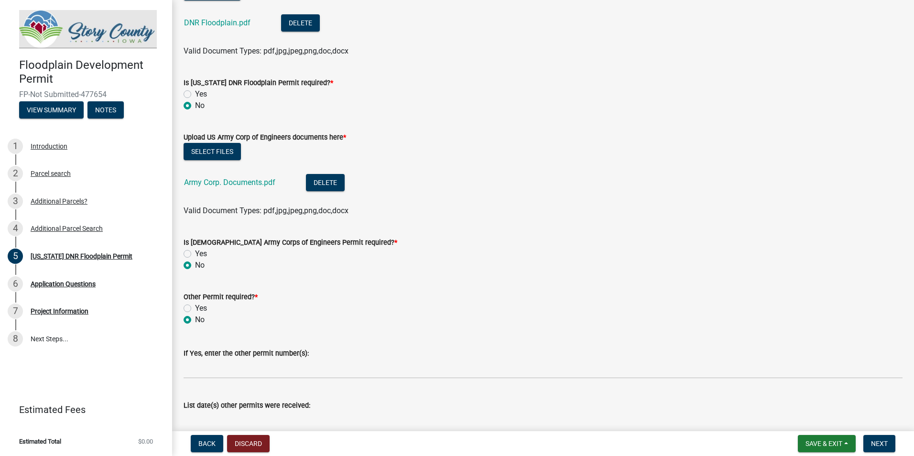
scroll to position [335, 0]
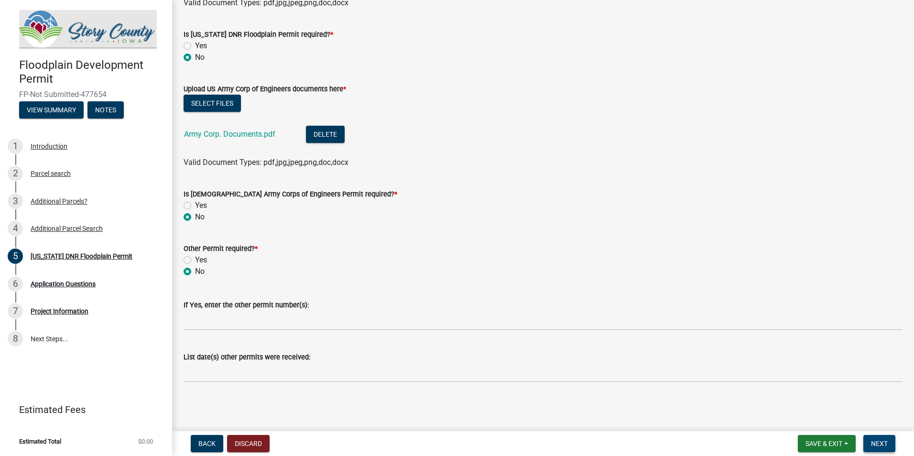
click at [882, 440] on span "Next" at bounding box center [879, 444] width 17 height 8
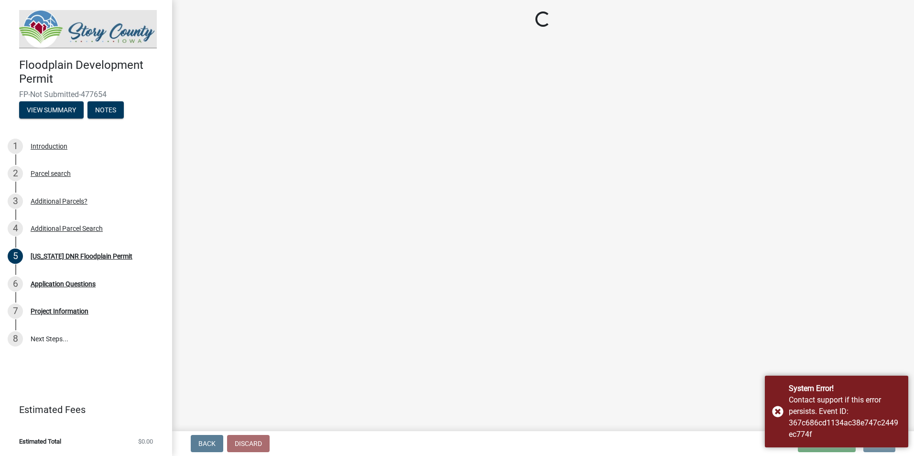
scroll to position [0, 0]
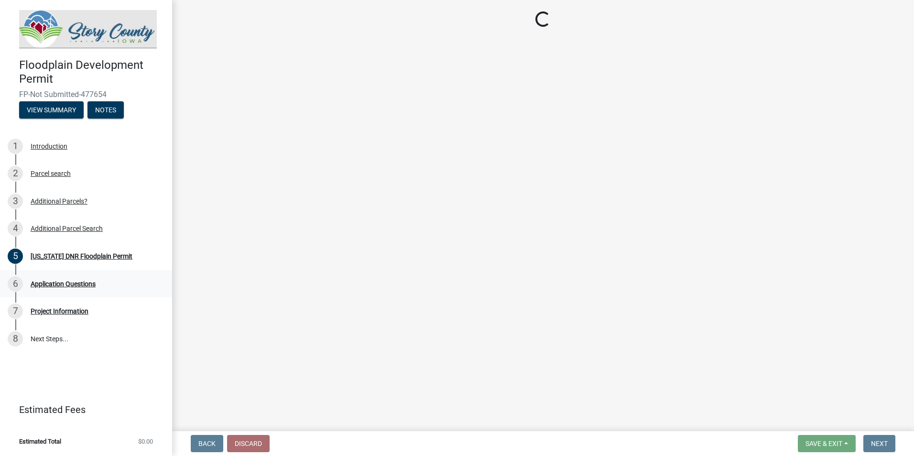
click at [79, 275] on link "6 Application Questions" at bounding box center [86, 284] width 172 height 28
click at [72, 286] on div "Application Questions" at bounding box center [63, 284] width 65 height 7
click at [64, 311] on div "Project Information" at bounding box center [60, 311] width 58 height 7
click at [657, 173] on main "Loading..." at bounding box center [543, 213] width 742 height 427
